Goal: Task Accomplishment & Management: Use online tool/utility

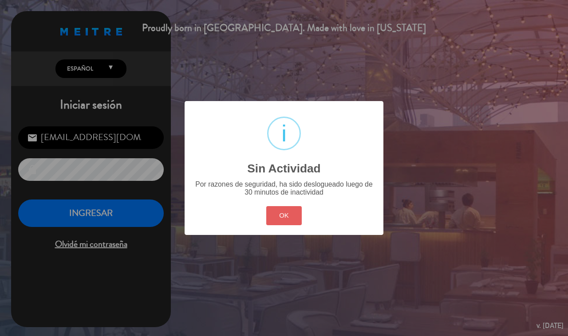
click at [276, 207] on button "OK" at bounding box center [284, 215] width 36 height 19
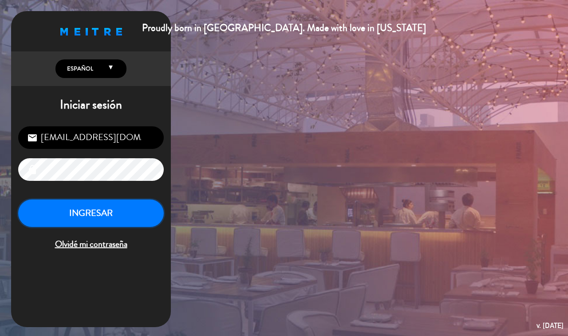
click at [118, 205] on button "INGRESAR" at bounding box center [91, 214] width 146 height 28
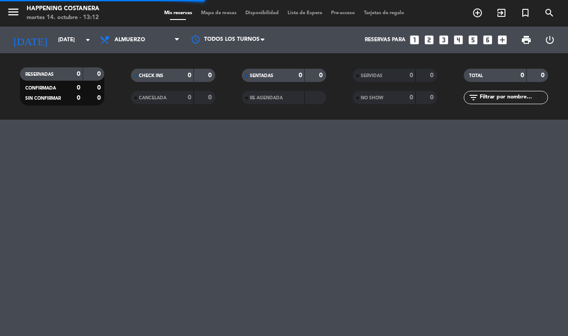
click at [220, 16] on div "Mis reservas Mapa de mesas Disponibilidad Lista de Espera Pre-acceso Tarjetas d…" at bounding box center [284, 13] width 249 height 8
click at [223, 8] on div "menu Happening Costanera [DATE] 14. octubre - 13:12 Mis reservas Mapa de mesas …" at bounding box center [284, 13] width 568 height 27
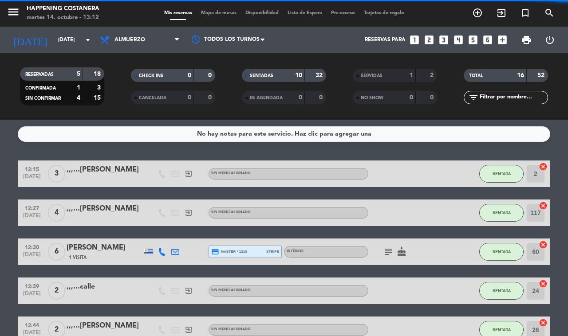
click at [225, 11] on span "Mapa de mesas" at bounding box center [219, 13] width 44 height 5
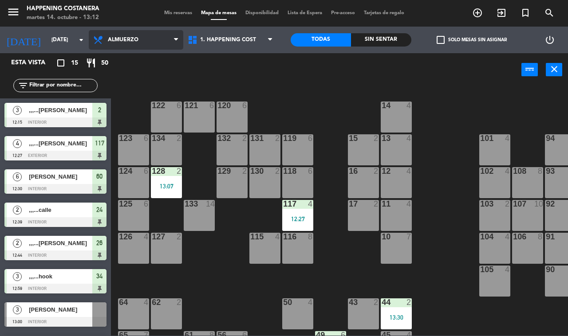
click at [146, 36] on span "Almuerzo" at bounding box center [136, 40] width 95 height 20
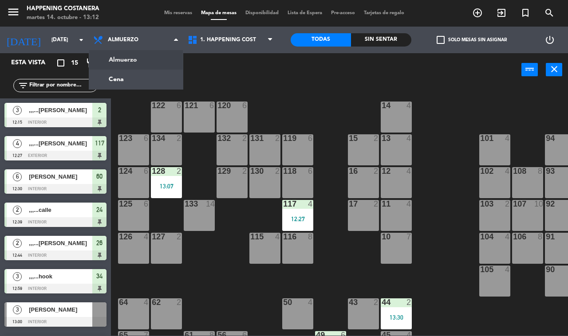
click at [129, 64] on ng-component "menu Happening Costanera [DATE] 14. octubre - 13:12 Mis reservas Mapa de mesas …" at bounding box center [284, 168] width 568 height 336
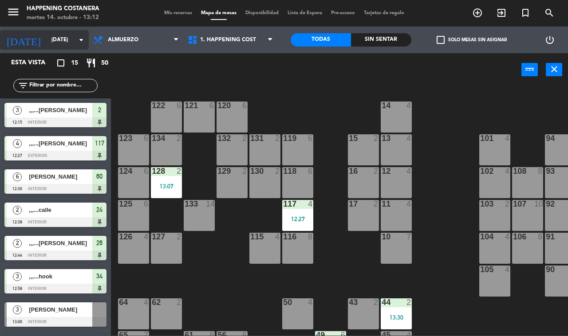
click at [69, 40] on input "[DATE]" at bounding box center [82, 39] width 71 height 15
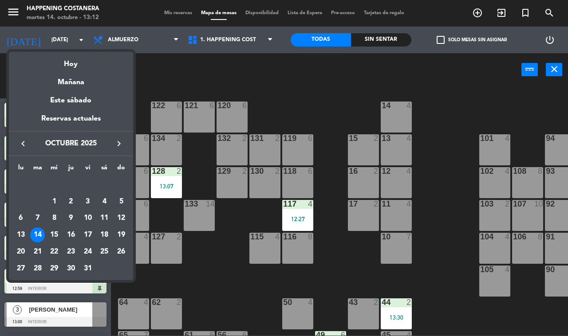
click at [119, 237] on div "19" at bounding box center [121, 235] width 15 height 15
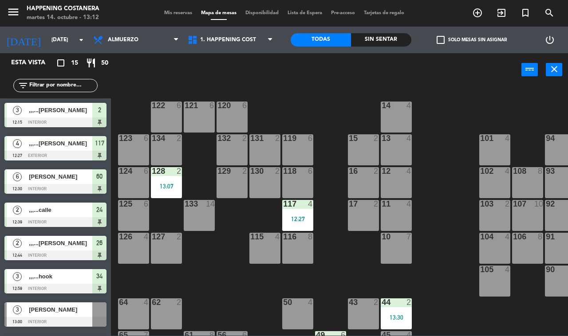
type input "[DATE]"
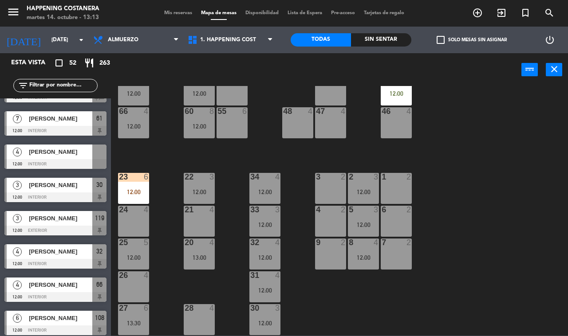
scroll to position [555, 0]
